Goal: Transaction & Acquisition: Purchase product/service

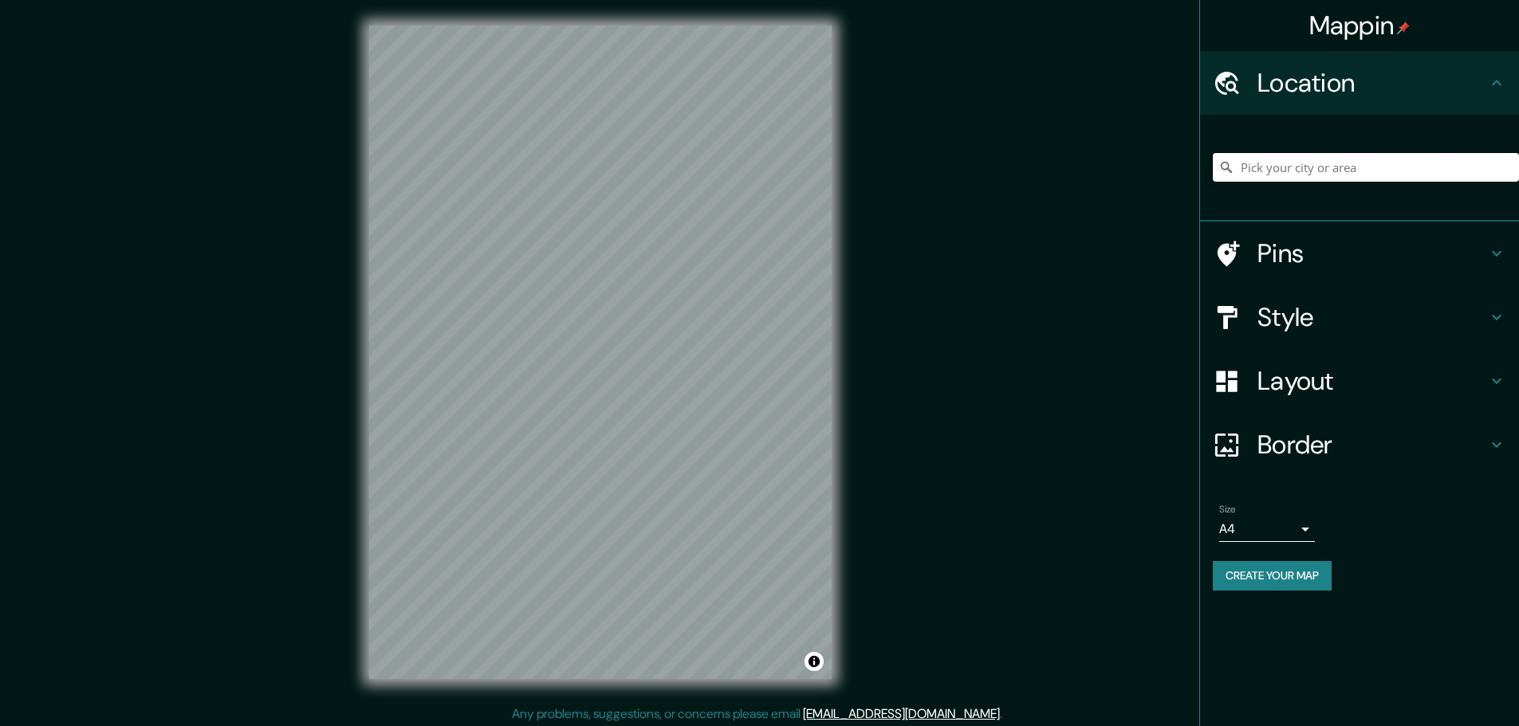
click at [1264, 168] on input "Pick your city or area" at bounding box center [1365, 167] width 306 height 29
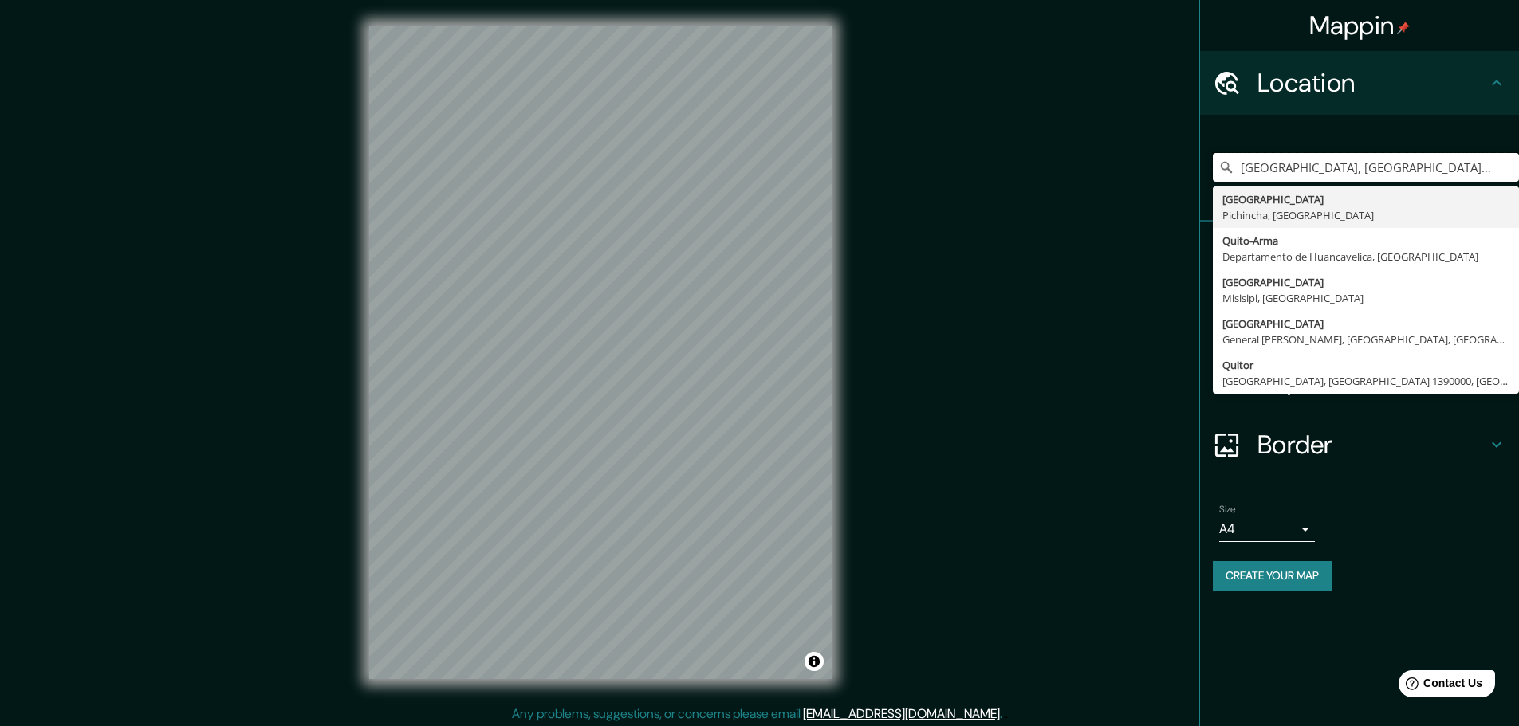
type input "[GEOGRAPHIC_DATA], [GEOGRAPHIC_DATA], [GEOGRAPHIC_DATA]"
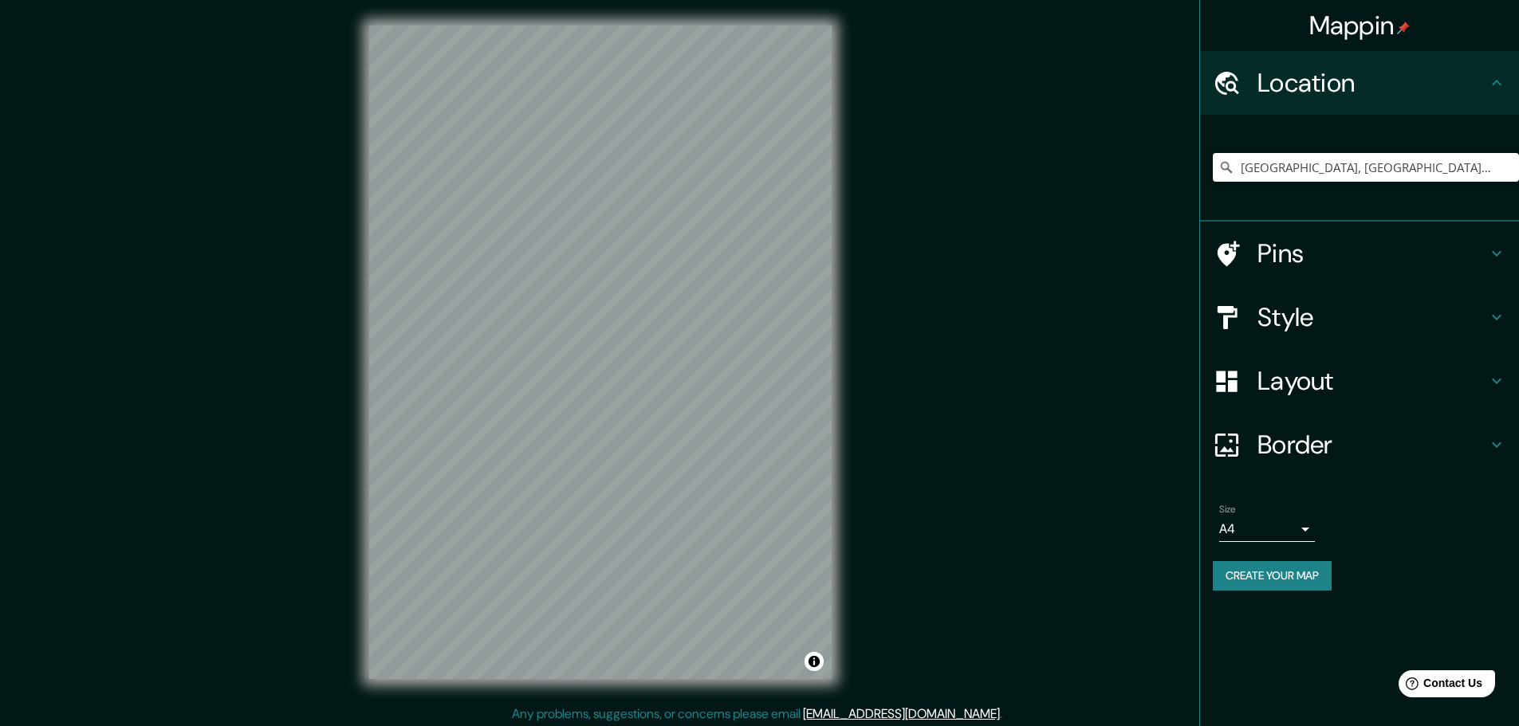
click at [1282, 335] on div "Style" at bounding box center [1359, 317] width 319 height 64
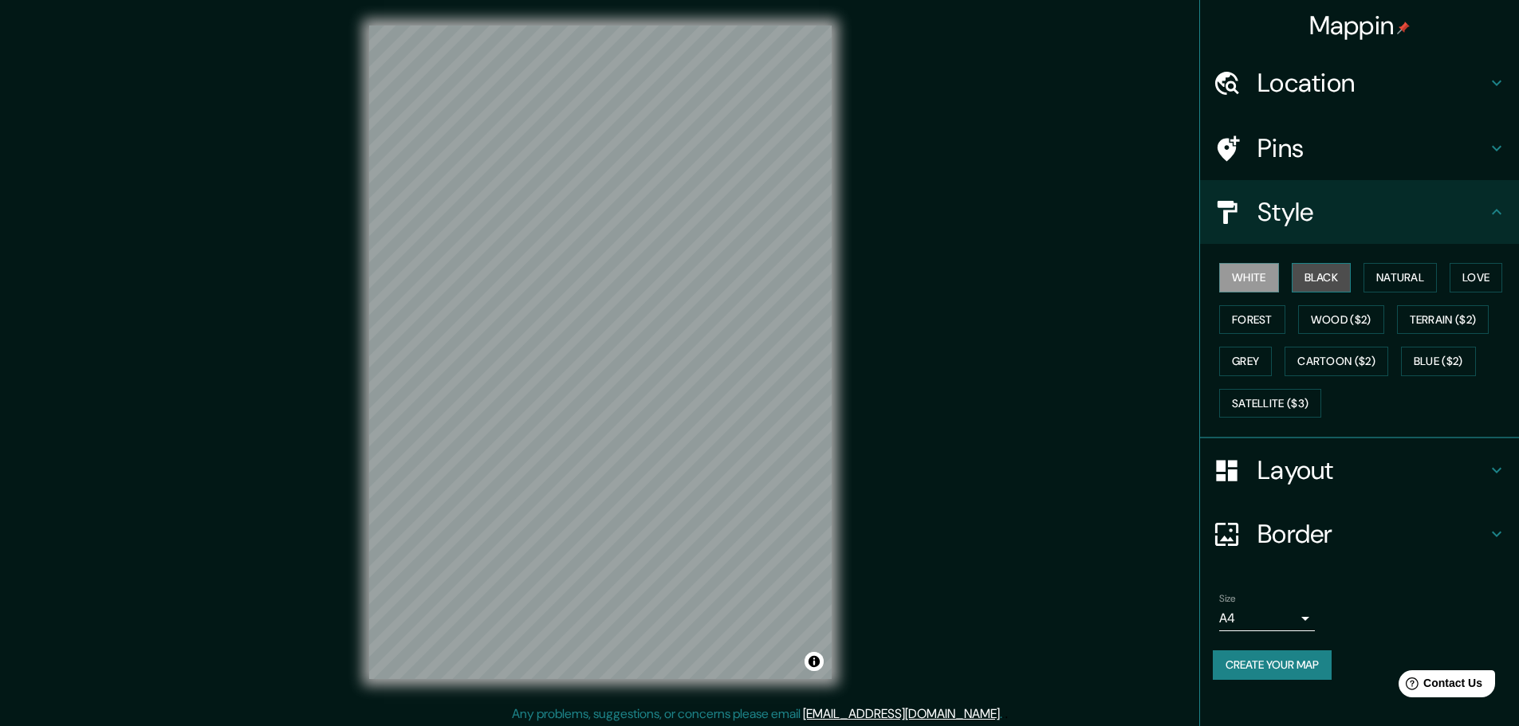
click at [1321, 285] on button "Black" at bounding box center [1321, 277] width 60 height 29
click at [1288, 675] on button "Create your map" at bounding box center [1271, 664] width 119 height 29
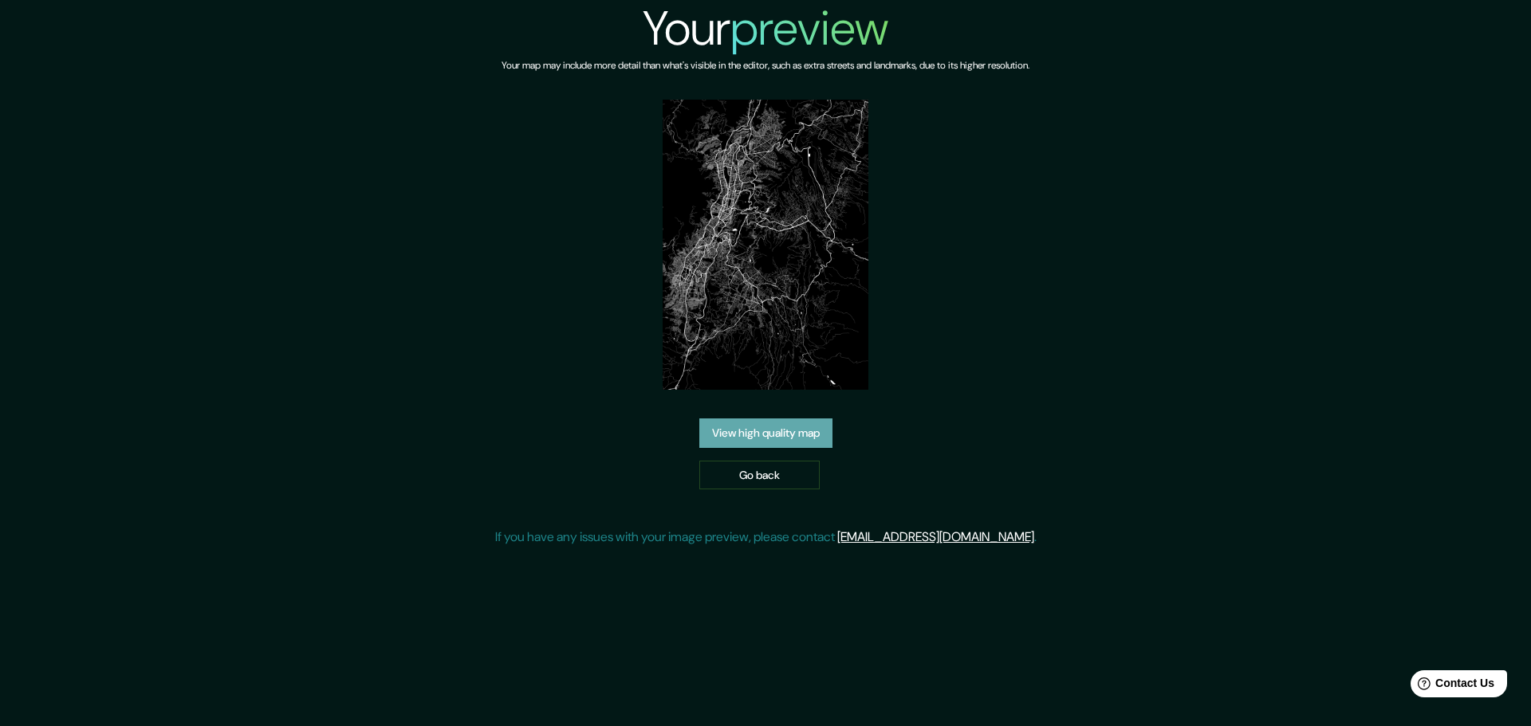
click at [775, 419] on link "View high quality map" at bounding box center [765, 433] width 133 height 29
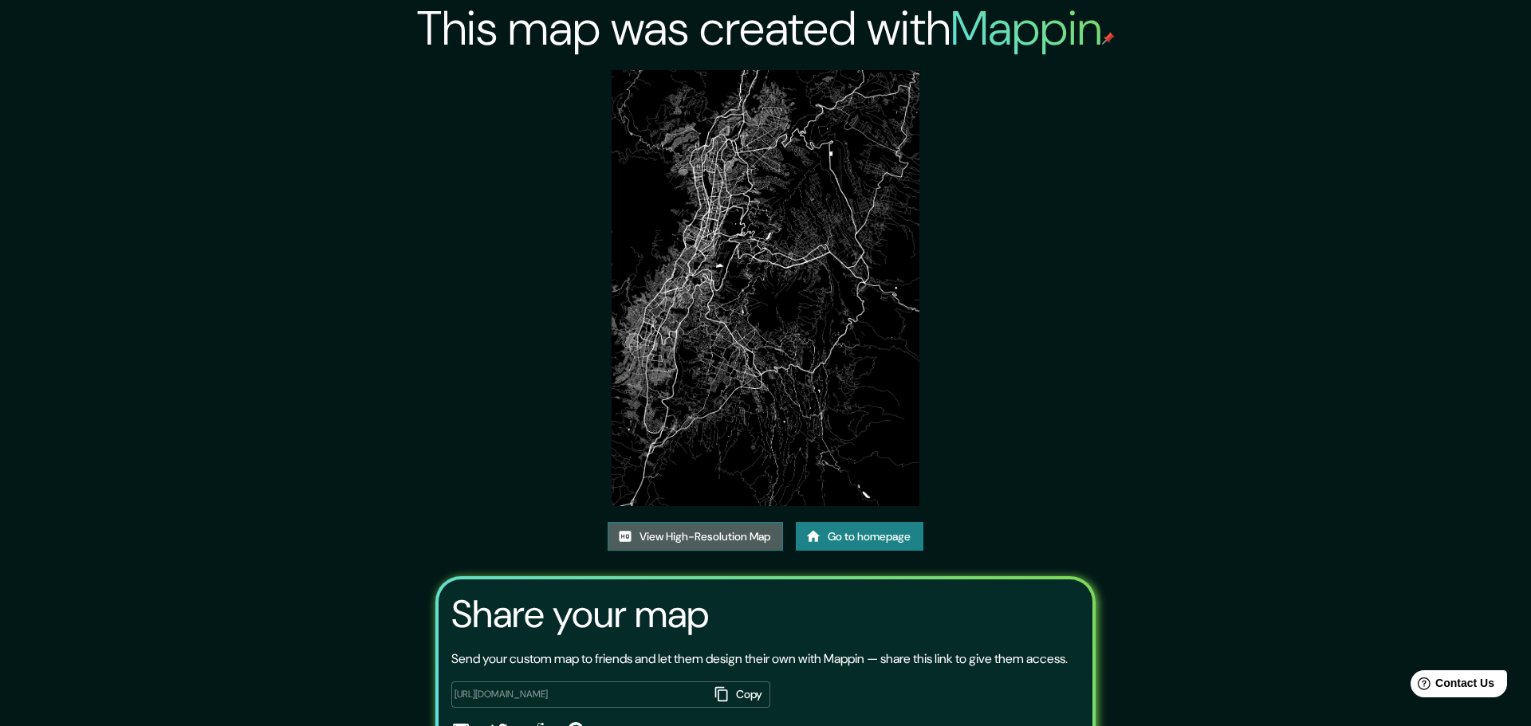
click at [733, 522] on link "View High-Resolution Map" at bounding box center [694, 536] width 175 height 29
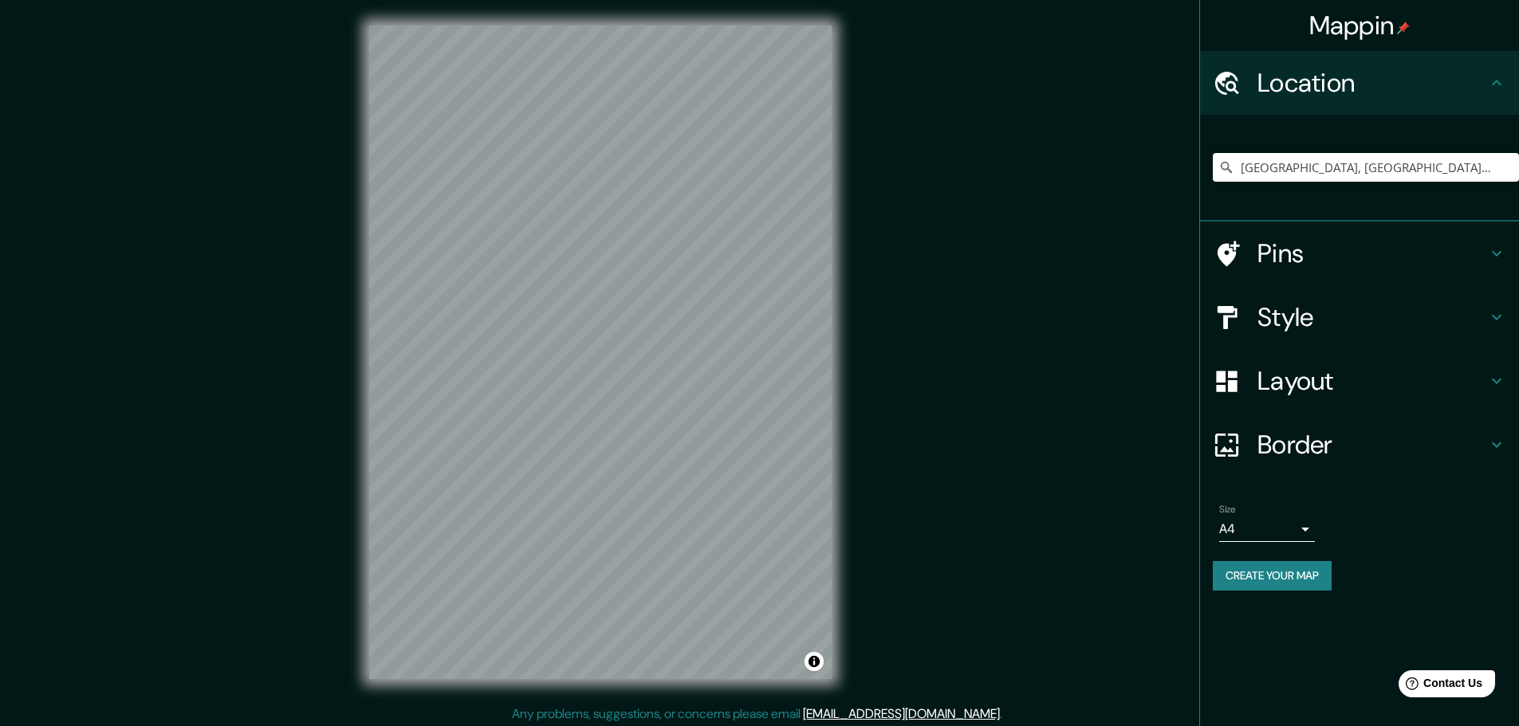
click at [1319, 200] on div "[GEOGRAPHIC_DATA], [GEOGRAPHIC_DATA], [GEOGRAPHIC_DATA]" at bounding box center [1365, 168] width 306 height 80
click at [1416, 160] on input "[GEOGRAPHIC_DATA], [GEOGRAPHIC_DATA], [GEOGRAPHIC_DATA]" at bounding box center [1365, 167] width 306 height 29
click at [1438, 162] on input "[GEOGRAPHIC_DATA], [GEOGRAPHIC_DATA], [GEOGRAPHIC_DATA]" at bounding box center [1365, 167] width 306 height 29
drag, startPoint x: 1359, startPoint y: 168, endPoint x: 1346, endPoint y: 172, distance: 13.4
click at [1346, 172] on input "[GEOGRAPHIC_DATA], [GEOGRAPHIC_DATA], [GEOGRAPHIC_DATA]" at bounding box center [1365, 167] width 306 height 29
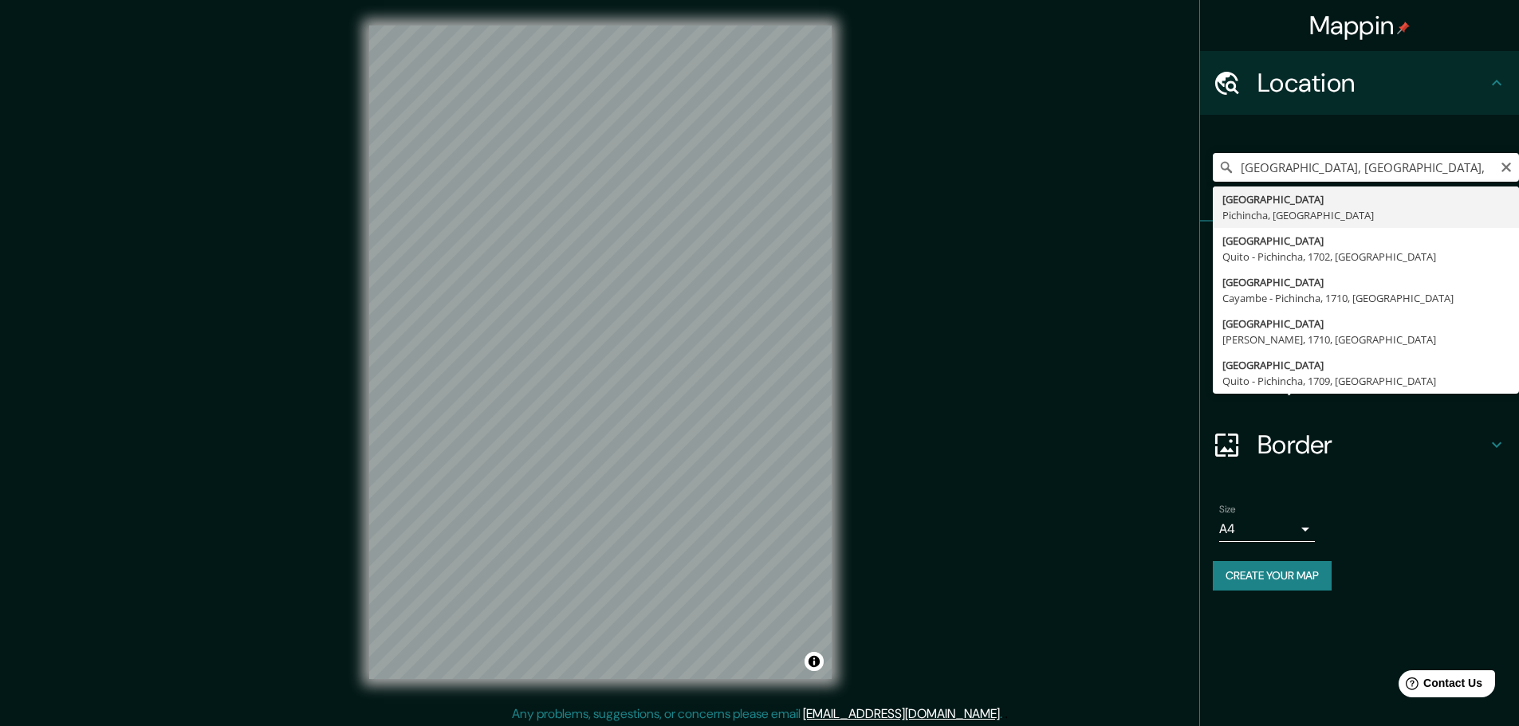
type input "[GEOGRAPHIC_DATA], [GEOGRAPHIC_DATA], [GEOGRAPHIC_DATA]"
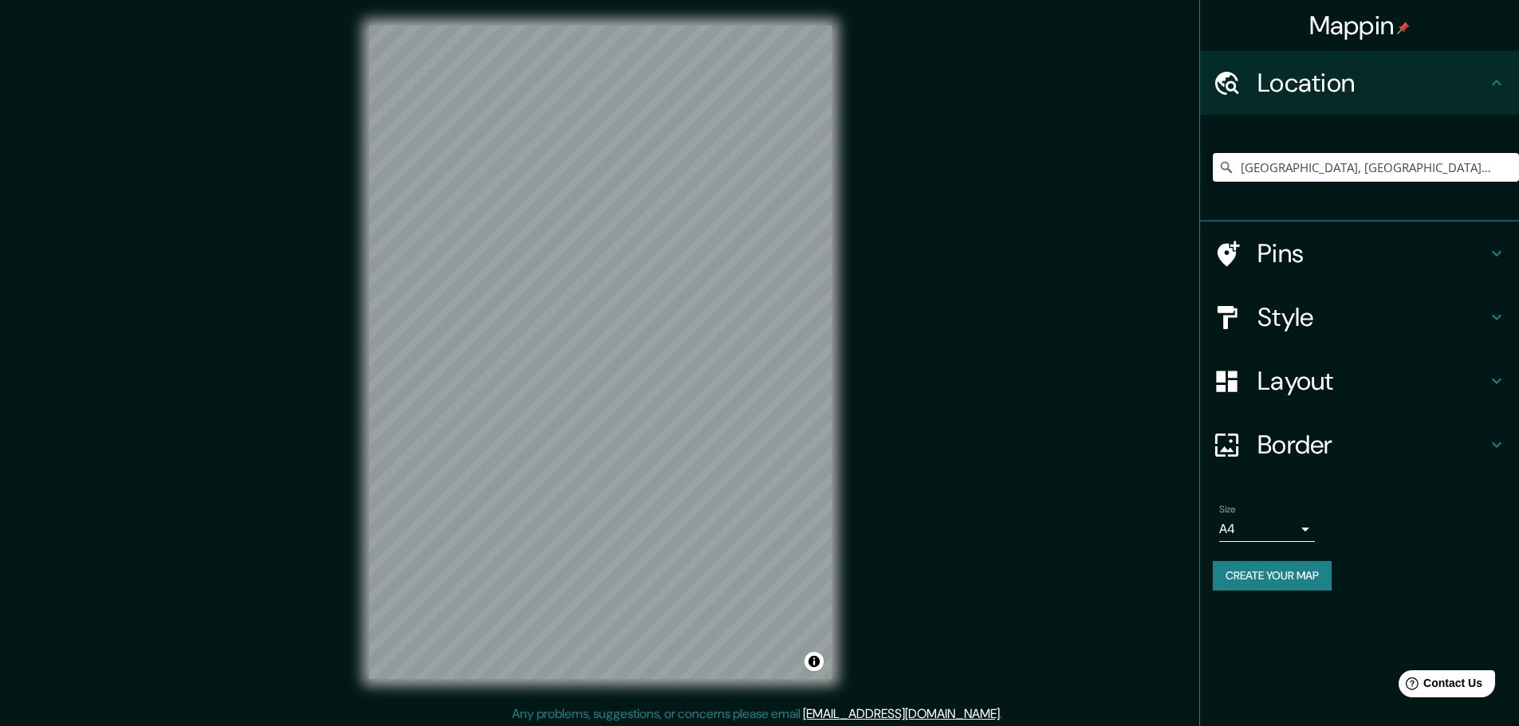
click at [1297, 328] on h4 "Style" at bounding box center [1372, 317] width 230 height 32
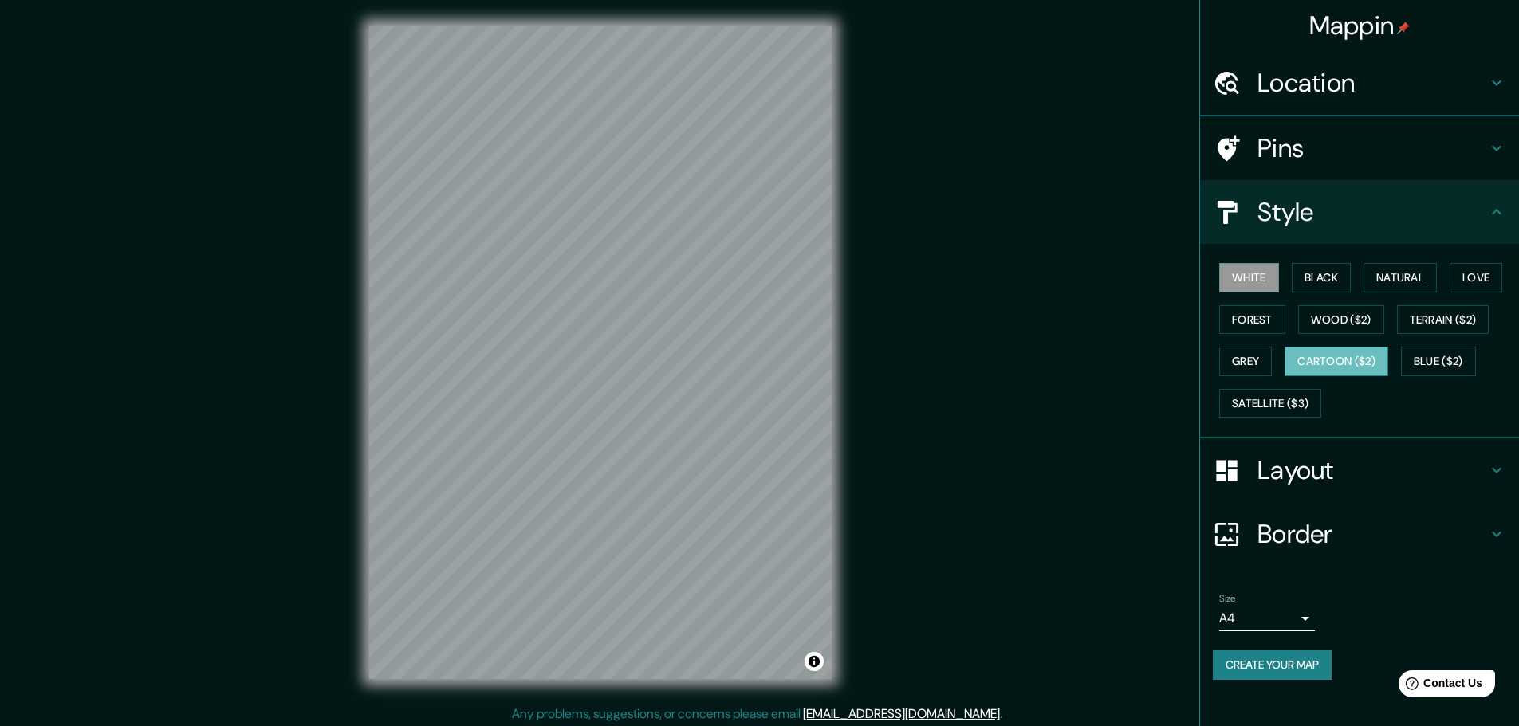
click at [1310, 383] on div "White Black Natural Love Forest Wood ($2) Terrain ($2) Grey Cartoon ($2) Blue (…" at bounding box center [1365, 340] width 306 height 167
click at [1330, 280] on button "Black" at bounding box center [1321, 277] width 60 height 29
